Goal: Transaction & Acquisition: Purchase product/service

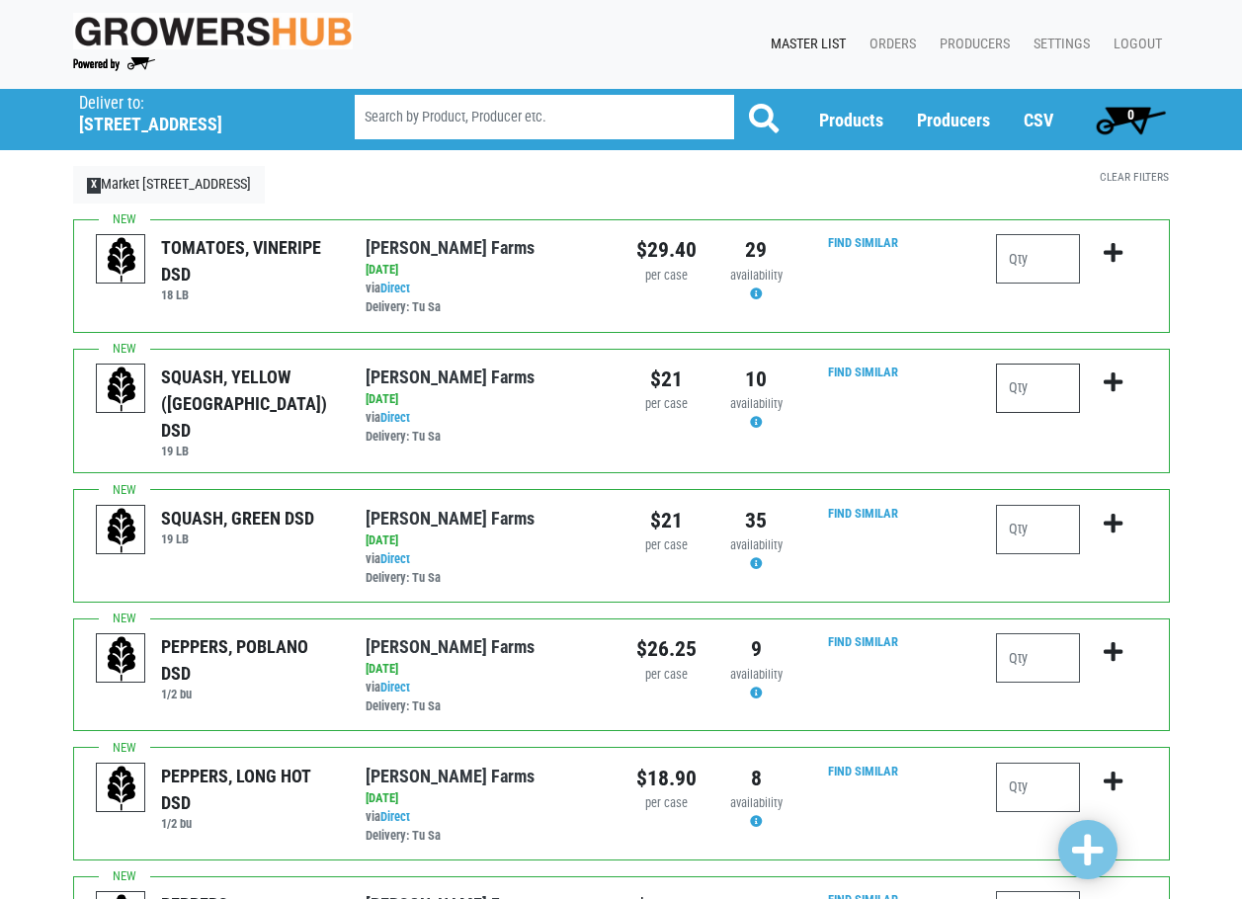
click at [1040, 383] on input "number" at bounding box center [1038, 388] width 84 height 49
type input "3"
click at [1110, 387] on icon "submit" at bounding box center [1113, 382] width 19 height 22
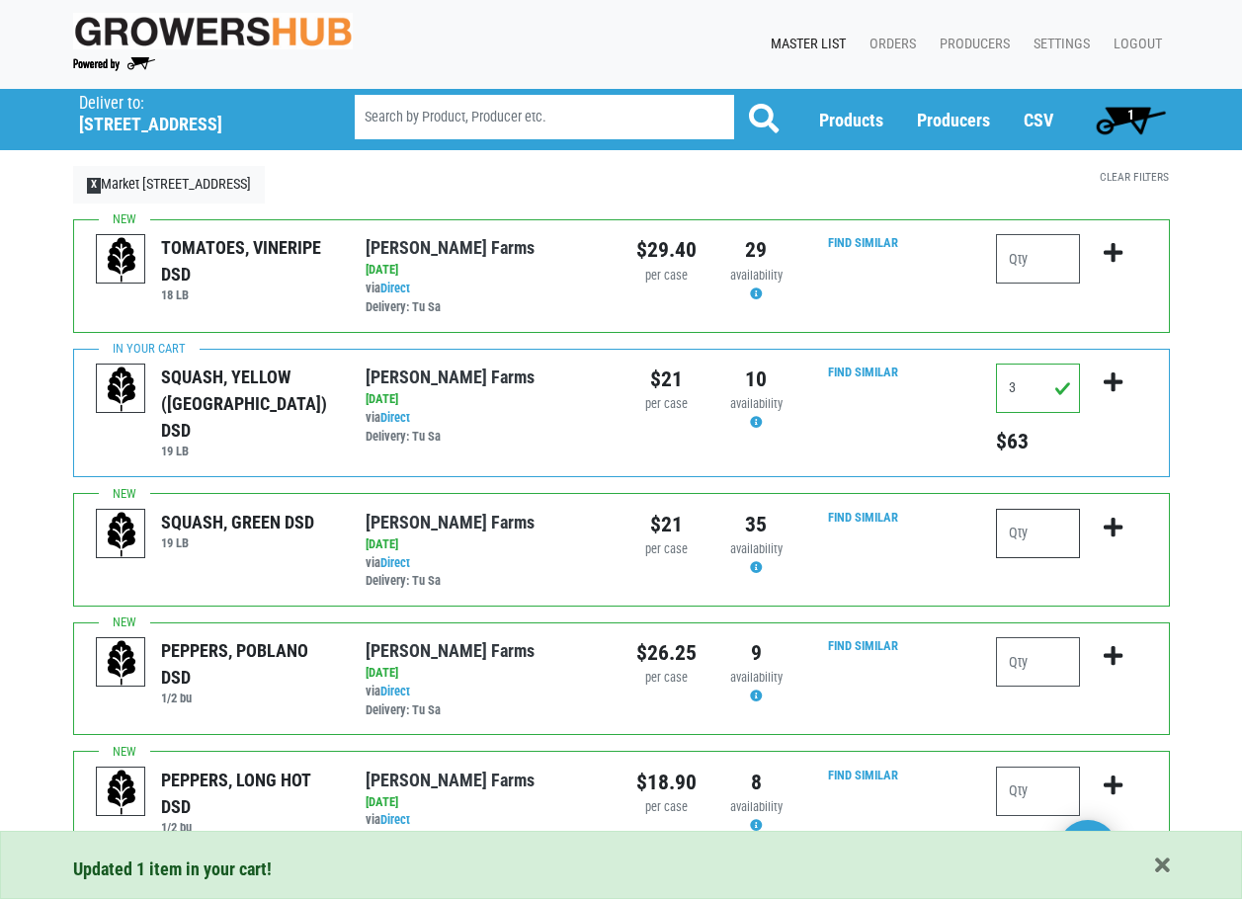
click at [1025, 516] on input "number" at bounding box center [1038, 533] width 84 height 49
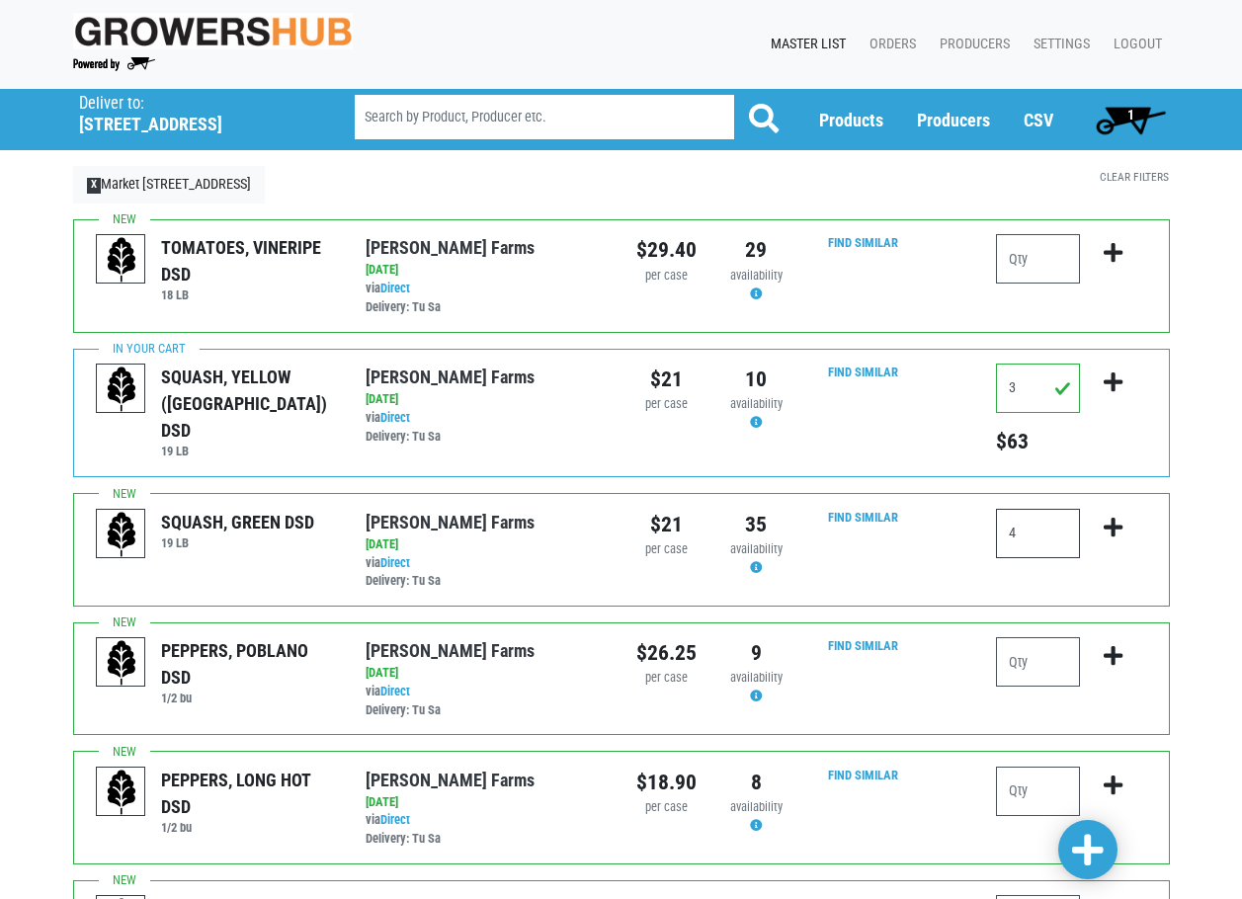
drag, startPoint x: 1038, startPoint y: 534, endPoint x: 981, endPoint y: 527, distance: 57.7
click at [981, 527] on div "4" at bounding box center [1071, 550] width 180 height 83
drag, startPoint x: 976, startPoint y: 532, endPoint x: 907, endPoint y: 529, distance: 69.2
click at [907, 529] on div "SQUASH, GREEN DSD 19 LB Gade Farms via Direct on 2025-09-05 19 LB UPC: Gade Far…" at bounding box center [621, 549] width 1097 height 113
drag, startPoint x: 1035, startPoint y: 531, endPoint x: 973, endPoint y: 533, distance: 62.3
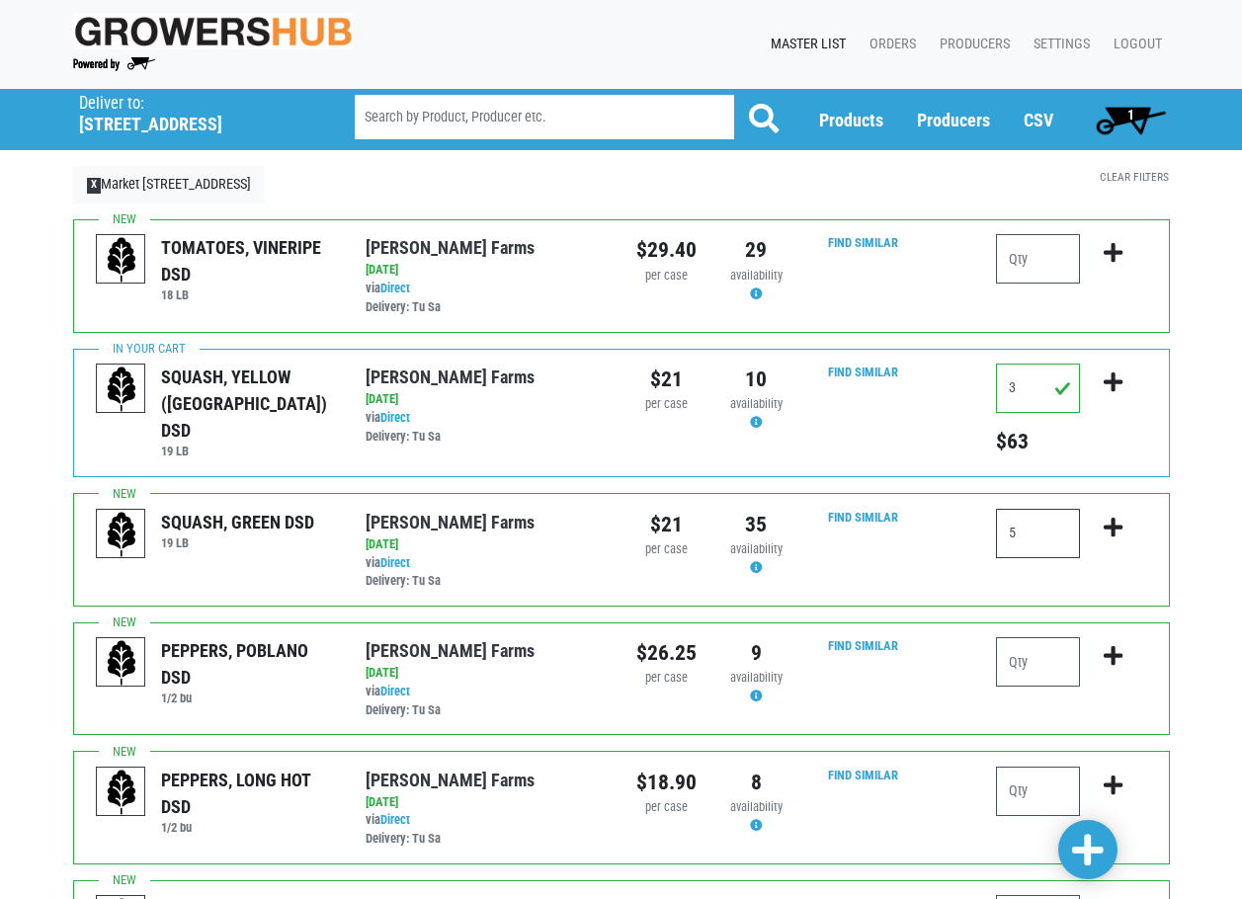
click at [973, 533] on div "SQUASH, GREEN DSD 19 LB Gade Farms via Direct on 2025-09-05 19 LB UPC: Gade Far…" at bounding box center [621, 549] width 1097 height 113
drag, startPoint x: 1030, startPoint y: 537, endPoint x: 994, endPoint y: 537, distance: 36.6
click at [994, 537] on div "4" at bounding box center [1071, 550] width 180 height 83
type input "5"
click at [1105, 527] on icon "submit" at bounding box center [1113, 528] width 19 height 22
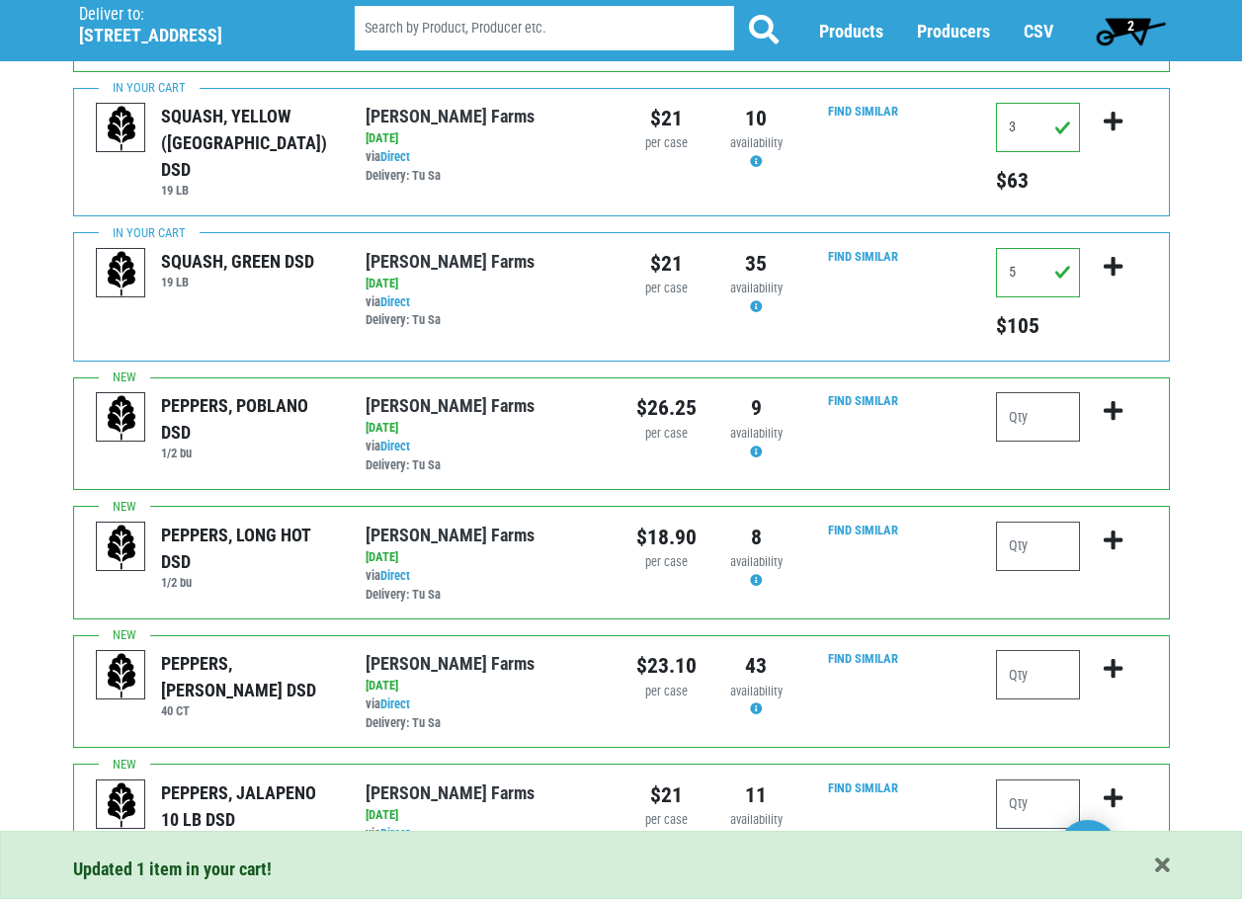
scroll to position [296, 0]
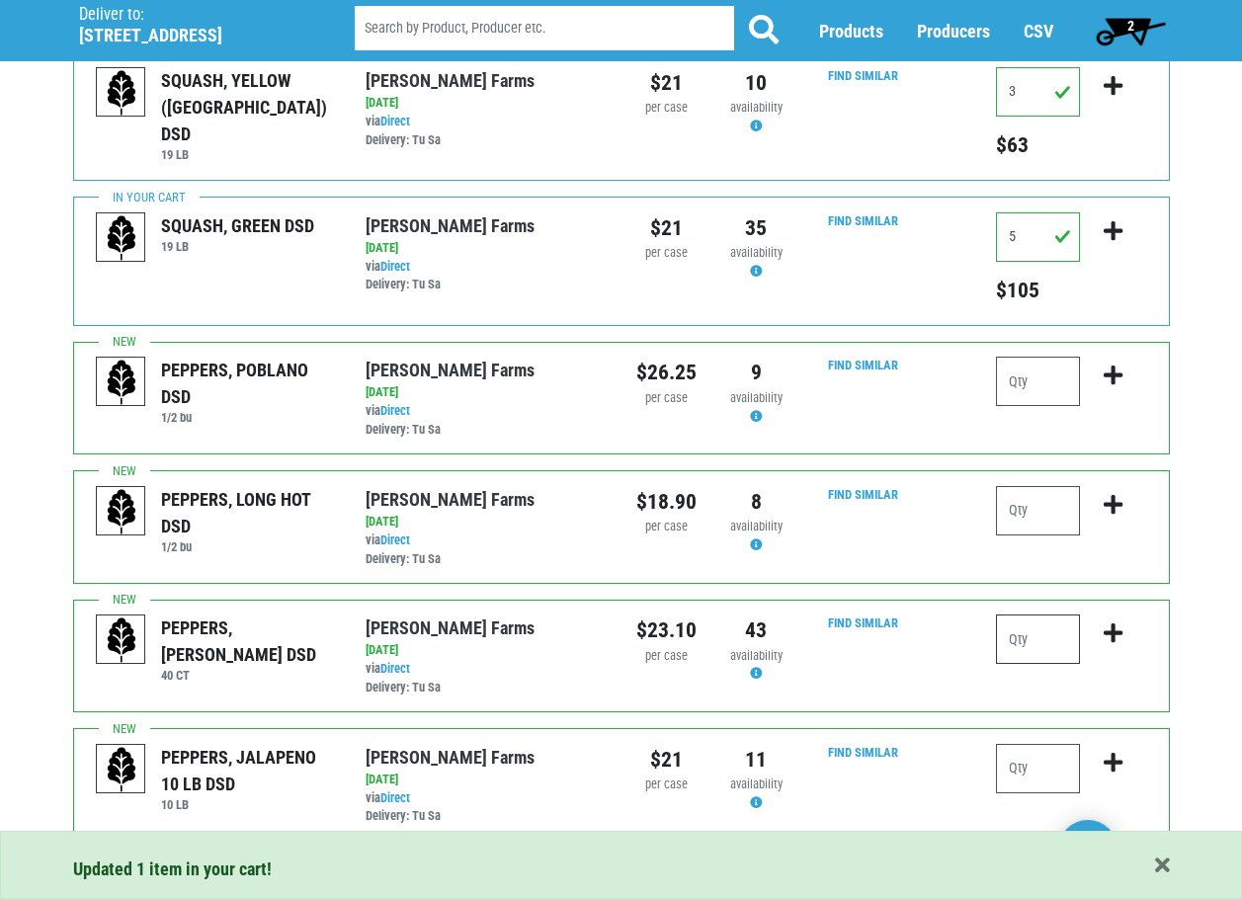
click at [1036, 627] on input "number" at bounding box center [1038, 639] width 84 height 49
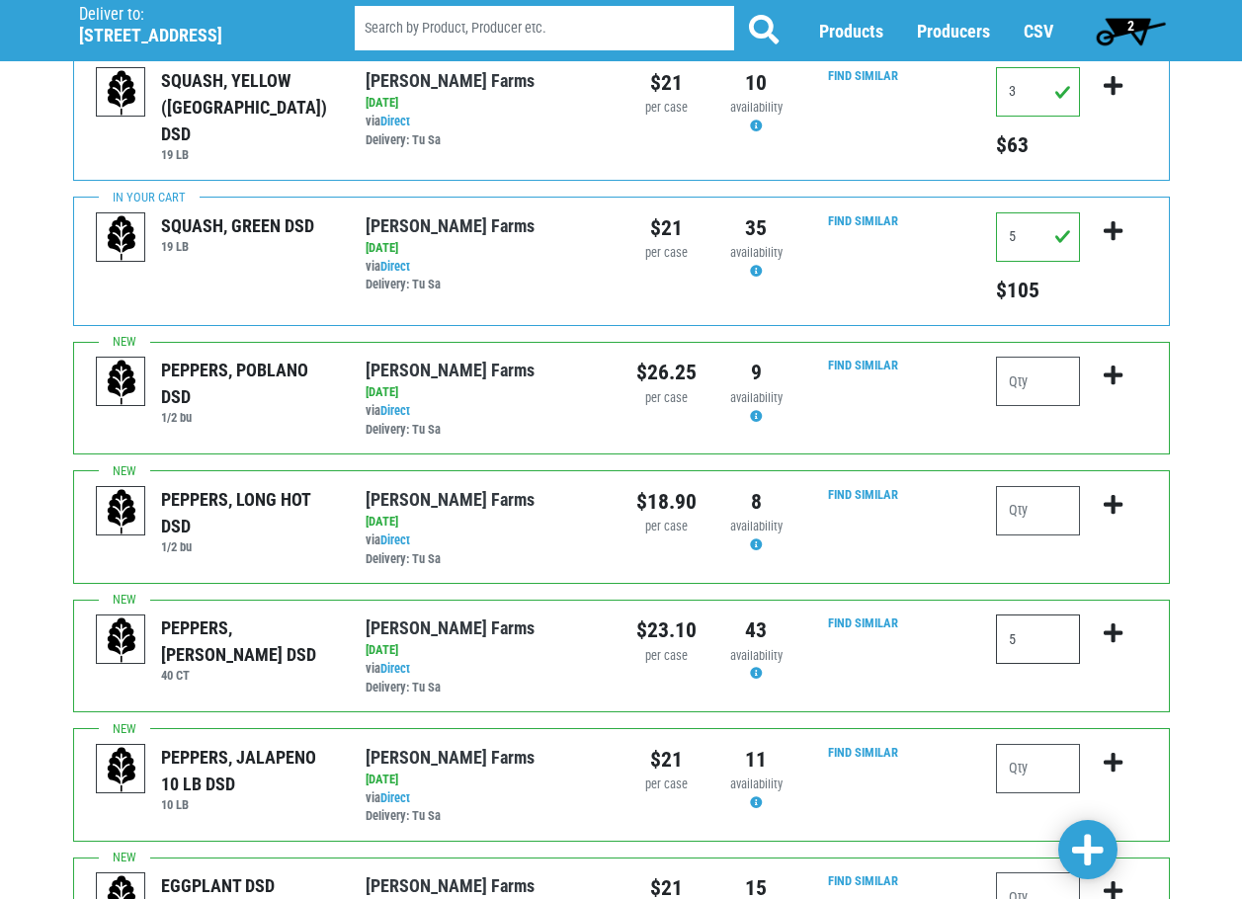
type input "5"
click at [1108, 635] on icon "submit" at bounding box center [1113, 633] width 19 height 22
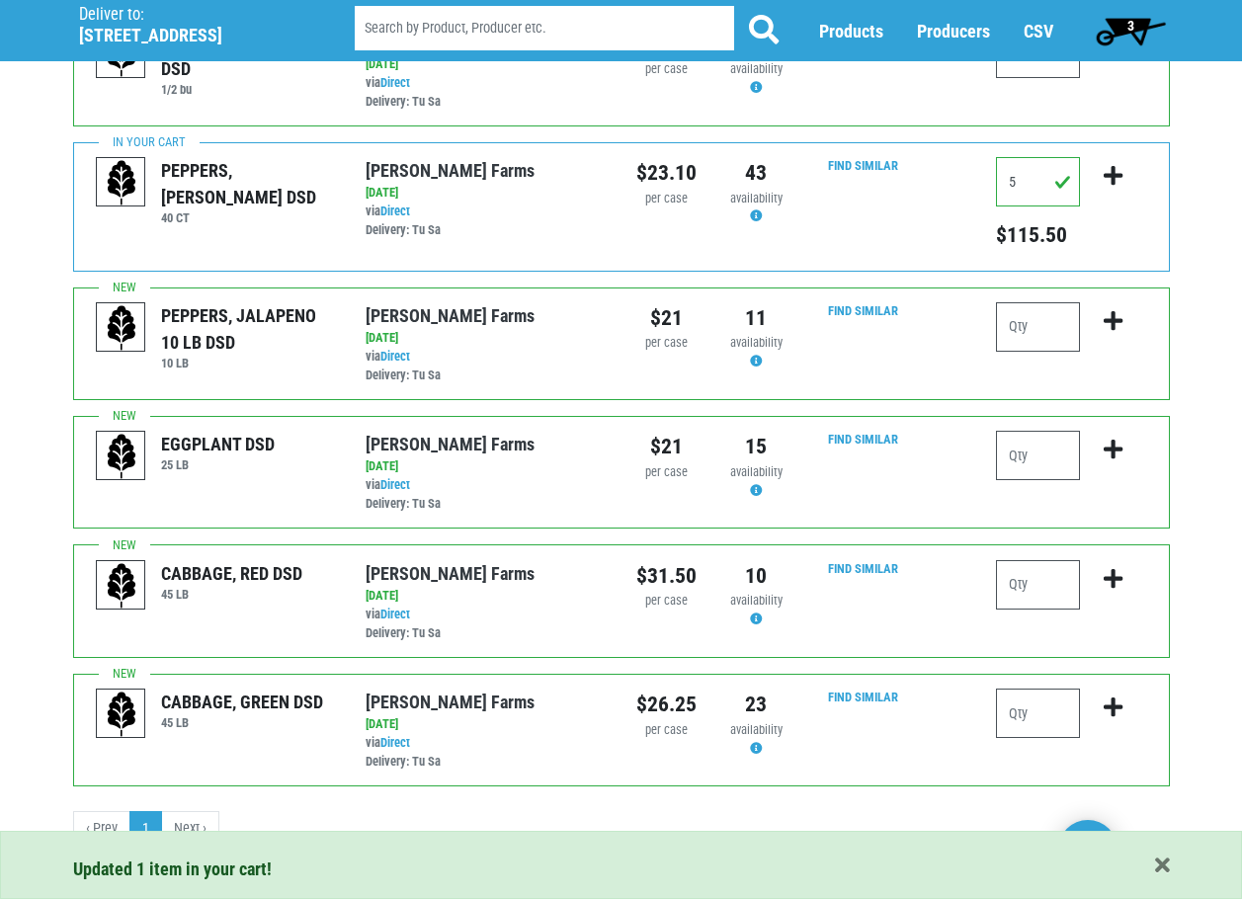
scroll to position [767, 0]
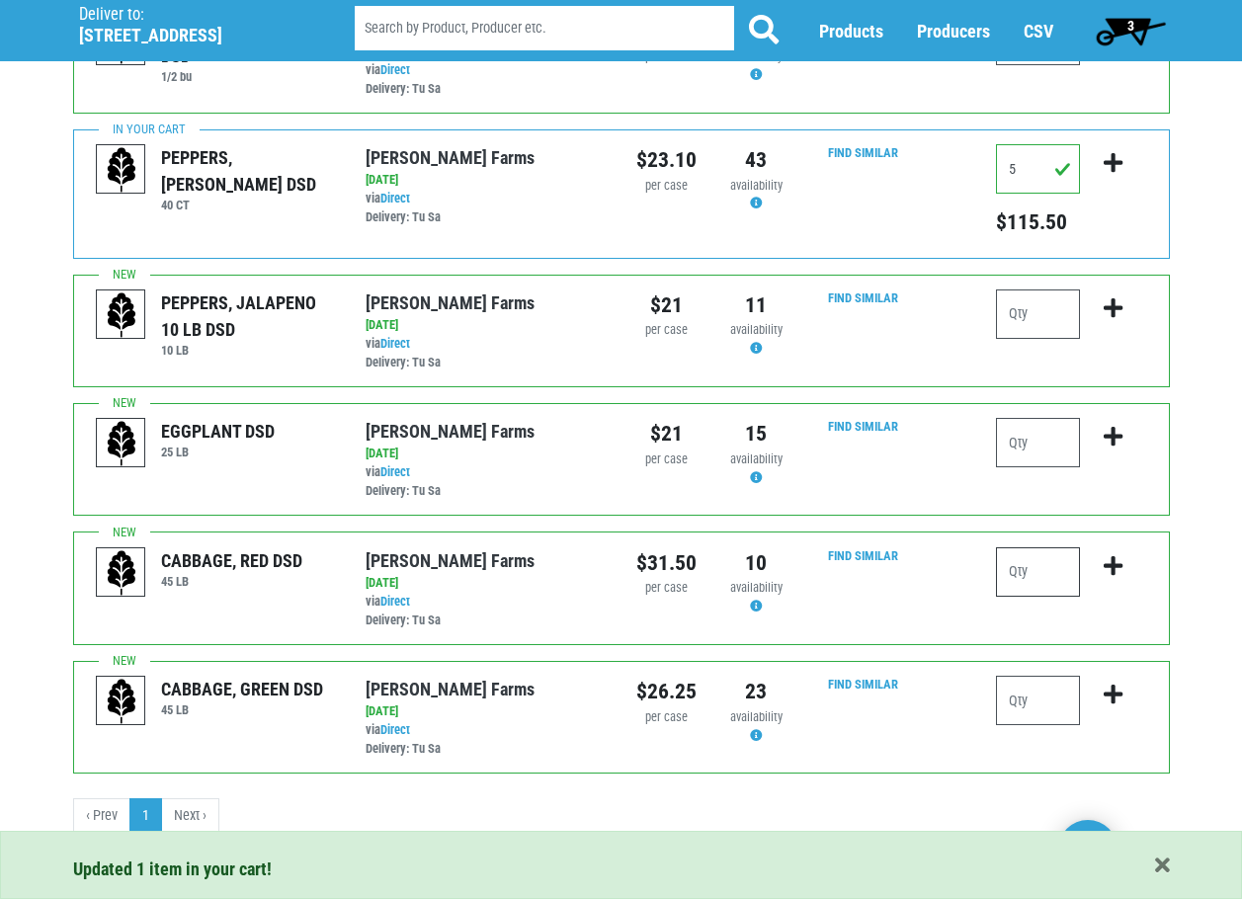
click at [1061, 567] on input "number" at bounding box center [1038, 571] width 84 height 49
type input "1"
click at [1117, 568] on icon "submit" at bounding box center [1113, 566] width 19 height 22
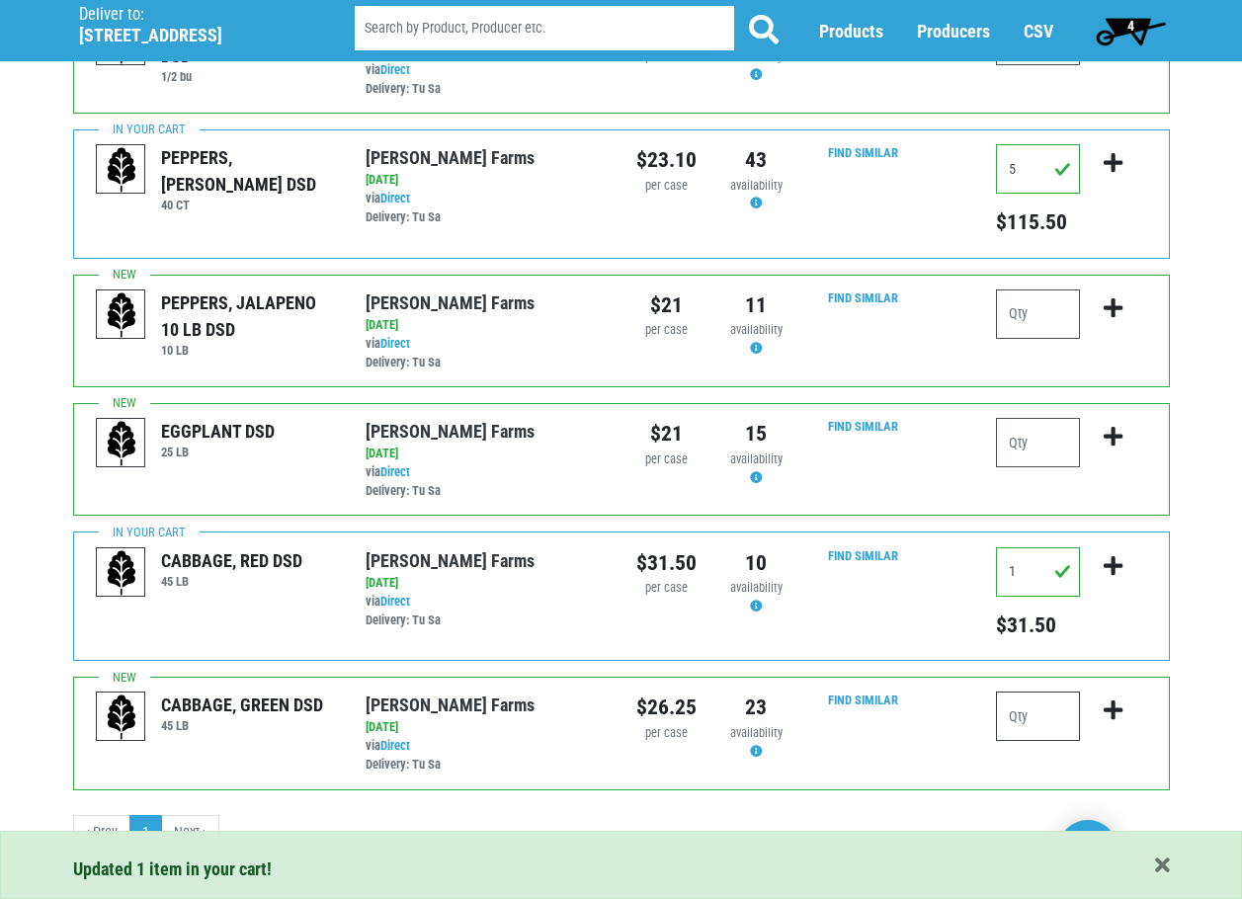
click at [1036, 702] on input "number" at bounding box center [1038, 716] width 84 height 49
type input "1"
click at [1109, 707] on icon "submit" at bounding box center [1113, 710] width 19 height 22
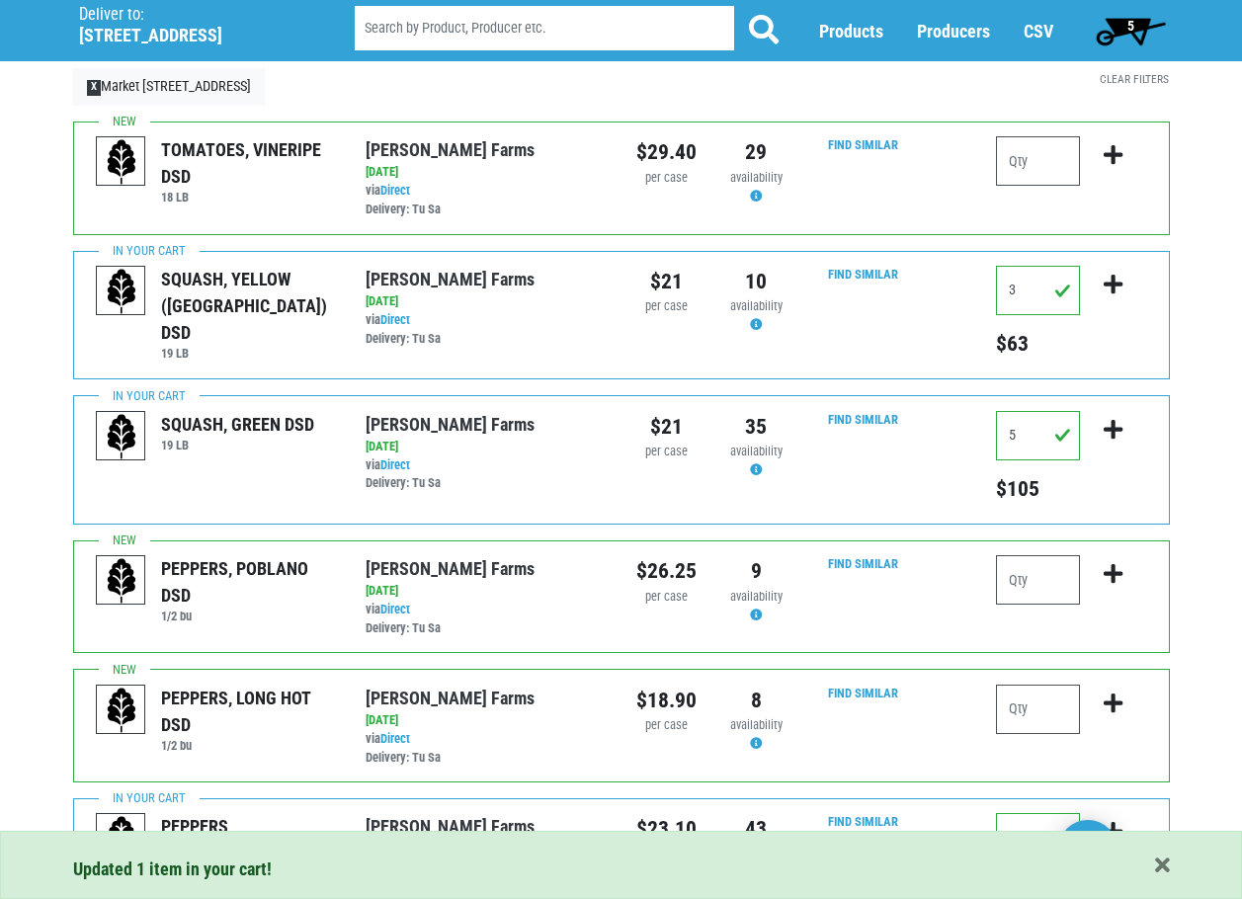
scroll to position [0, 0]
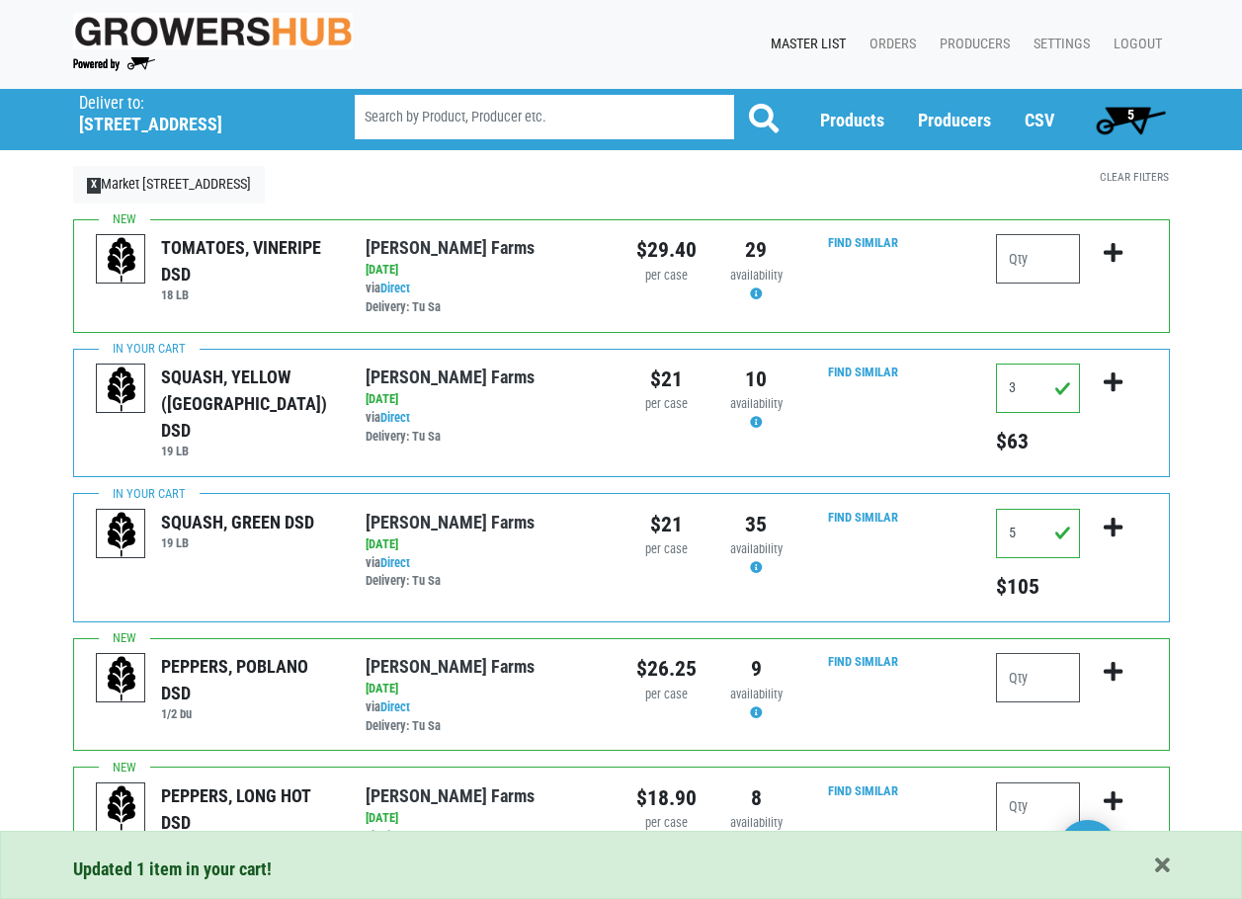
click at [1137, 119] on span "5" at bounding box center [1131, 120] width 88 height 40
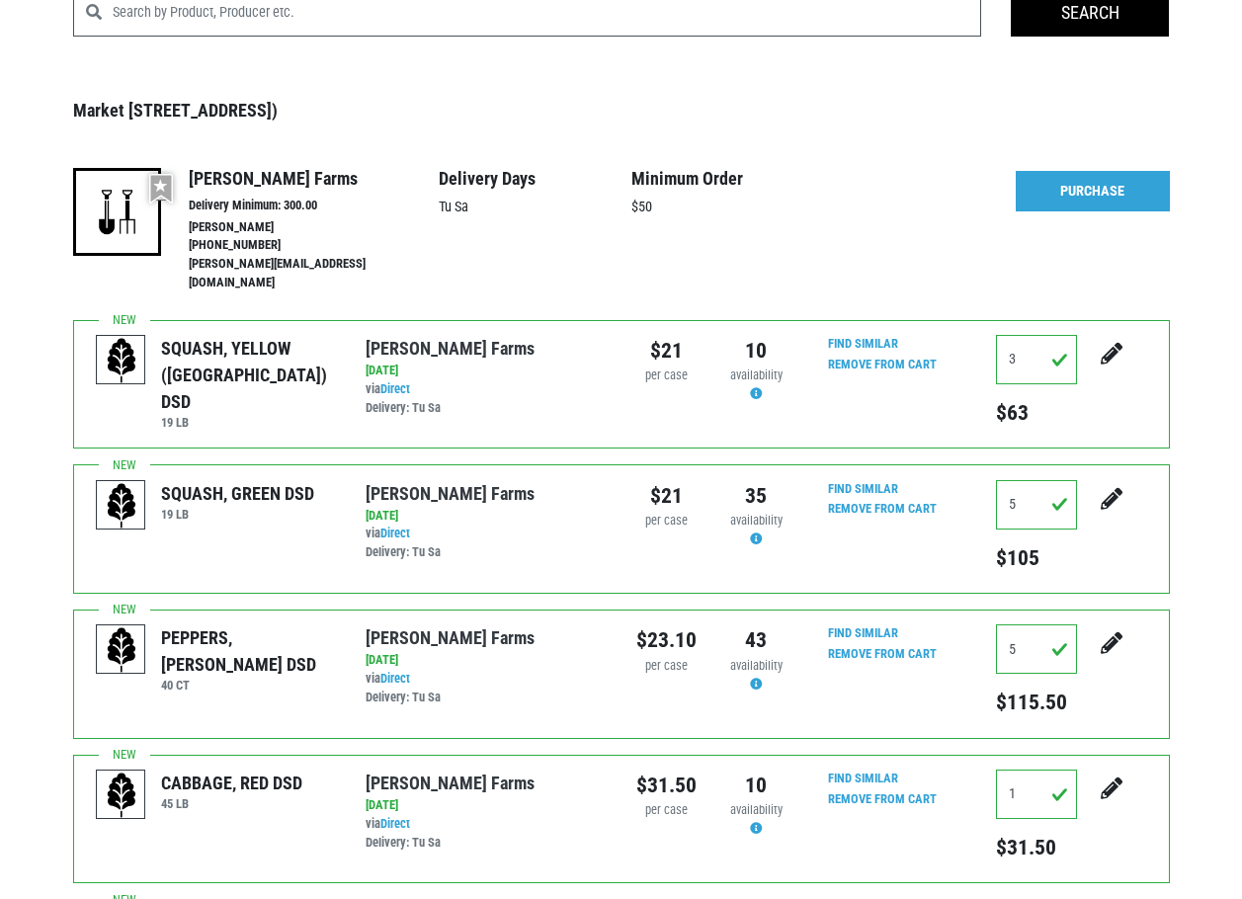
scroll to position [99, 0]
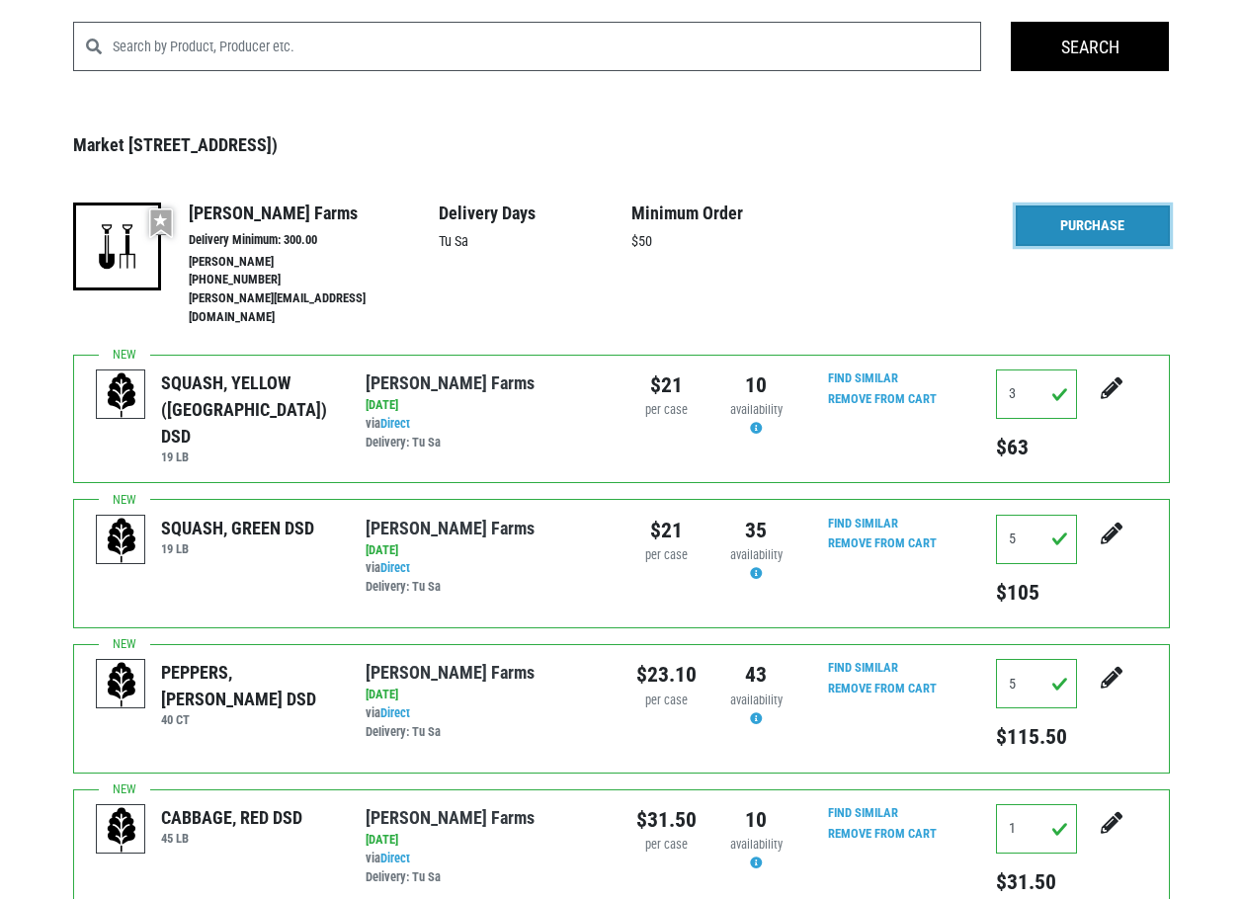
click at [1100, 222] on link "Purchase" at bounding box center [1093, 225] width 154 height 41
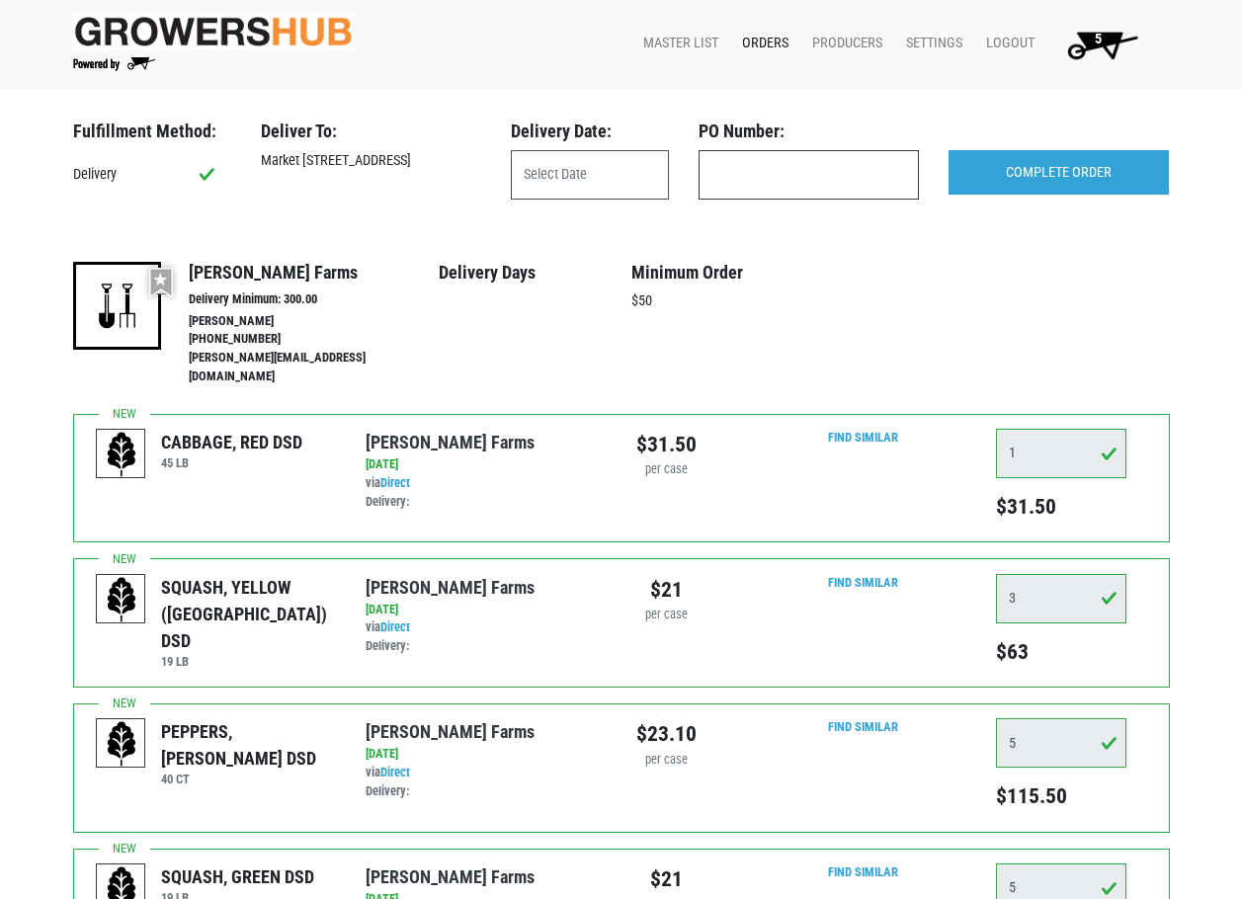
click at [751, 182] on input "text" at bounding box center [808, 174] width 220 height 49
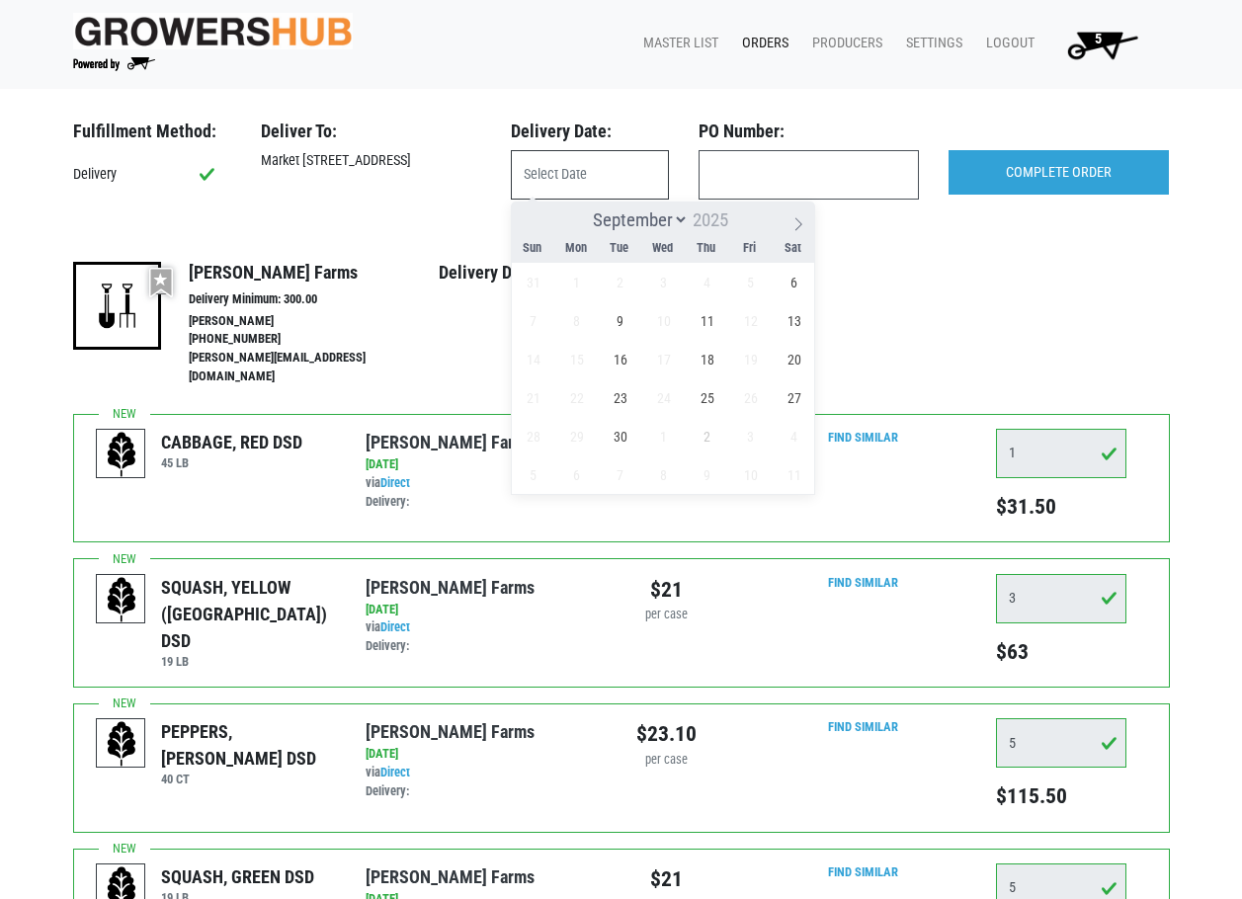
drag, startPoint x: 655, startPoint y: 185, endPoint x: 673, endPoint y: 185, distance: 17.8
click at [654, 185] on input "text" at bounding box center [590, 174] width 158 height 49
click at [786, 277] on span "6" at bounding box center [794, 282] width 39 height 39
type input "2025-09-06"
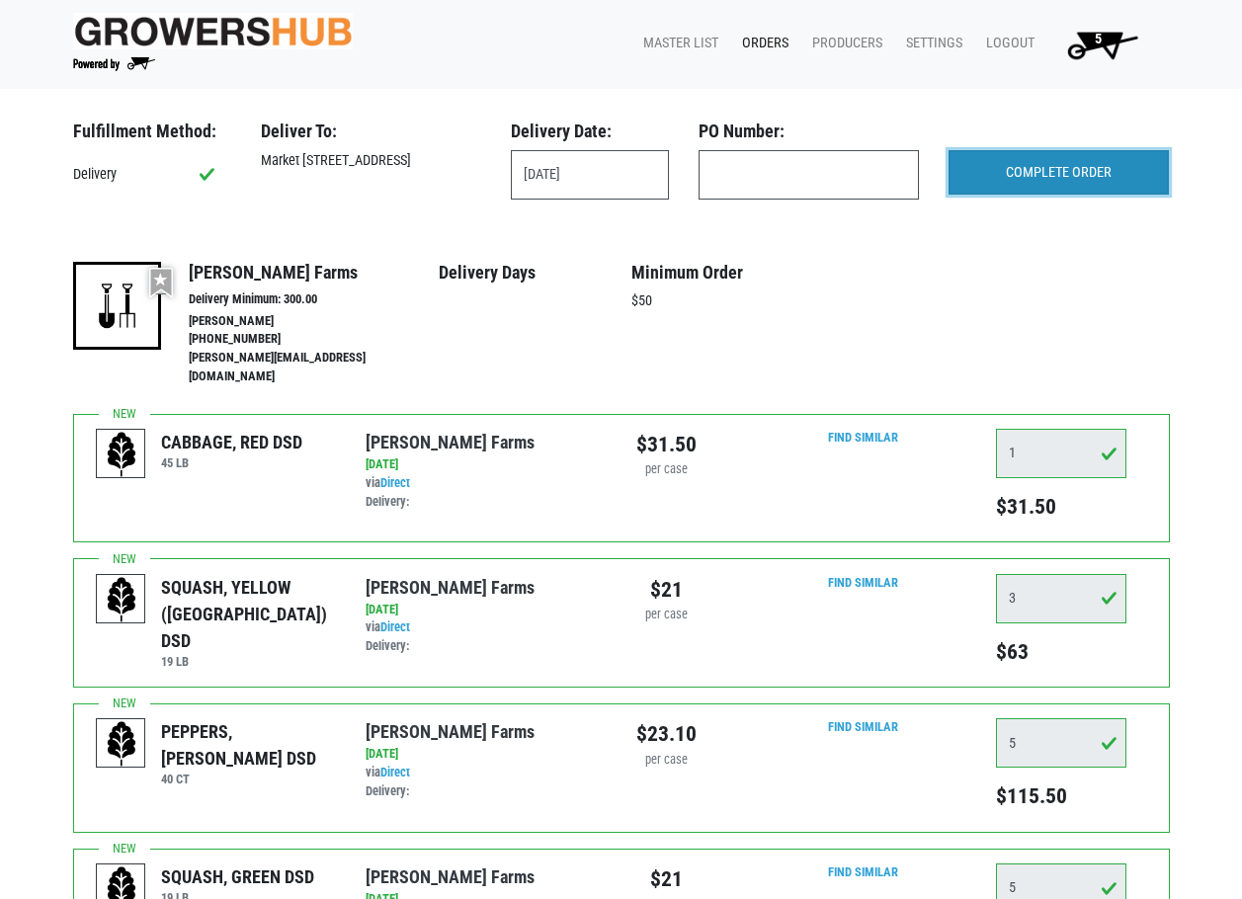
click at [1041, 169] on input "COMPLETE ORDER" at bounding box center [1058, 172] width 220 height 45
